Goal: Task Accomplishment & Management: Use online tool/utility

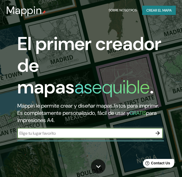
click at [158, 130] on icon "button" at bounding box center [157, 133] width 6 height 6
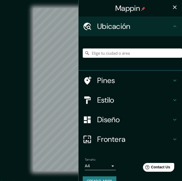
click at [174, 7] on icon "button" at bounding box center [175, 7] width 6 height 6
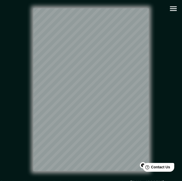
click at [160, 87] on div "© Mapbox © OpenStreetMap Improve this map" at bounding box center [91, 89] width 164 height 163
click at [149, 85] on div "© Mapbox © OpenStreetMap Improve this map" at bounding box center [91, 89] width 164 height 163
click at [174, 6] on icon "button" at bounding box center [173, 8] width 7 height 5
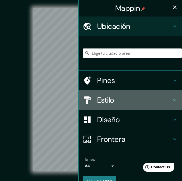
click at [118, 96] on h4 "Estilo" at bounding box center [134, 100] width 74 height 9
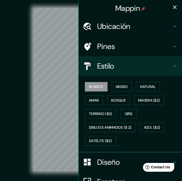
click at [110, 158] on h4 "Diseño" at bounding box center [134, 162] width 74 height 9
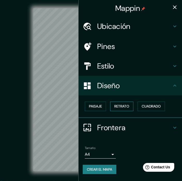
click at [119, 103] on font "Retrato" at bounding box center [121, 106] width 15 height 6
click at [98, 103] on font "Paisaje" at bounding box center [95, 106] width 13 height 6
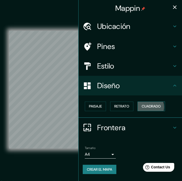
click at [146, 103] on font "Cuadrado" at bounding box center [151, 106] width 19 height 6
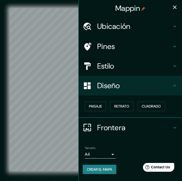
click at [5, 10] on div "© Mapbox © OpenStreetMap Improve this map" at bounding box center [91, 90] width 180 height 180
click at [174, 7] on icon "button" at bounding box center [175, 7] width 6 height 6
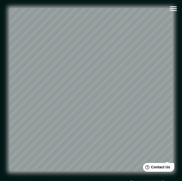
click at [182, 91] on html "Mappin Ubicación Pines Estilo Diseño Paisaje Retrato Cuadrado Frontera Elige un…" at bounding box center [91, 90] width 182 height 181
